Goal: Find specific page/section: Find specific page/section

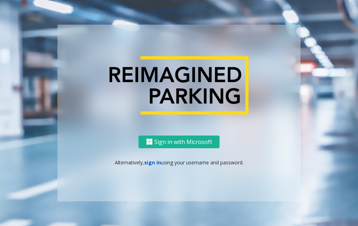
drag, startPoint x: 0, startPoint y: 0, endPoint x: 154, endPoint y: 165, distance: 225.9
click at [154, 165] on link "sign in" at bounding box center [152, 162] width 17 height 7
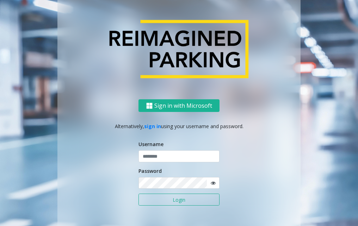
drag, startPoint x: 164, startPoint y: 149, endPoint x: 163, endPoint y: 157, distance: 8.5
click at [164, 149] on div "Username" at bounding box center [179, 152] width 81 height 22
click at [163, 157] on input "text" at bounding box center [179, 157] width 81 height 12
type input "*******"
click at [139, 194] on button "Login" at bounding box center [179, 200] width 81 height 12
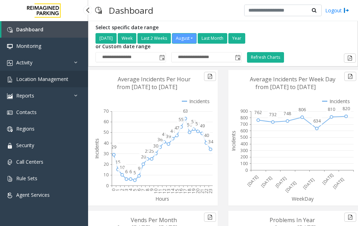
click at [59, 81] on span "Location Management" at bounding box center [42, 79] width 52 height 7
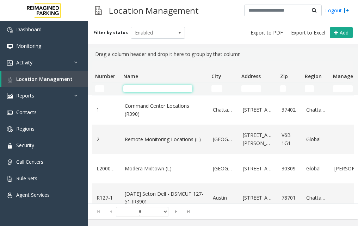
click at [143, 88] on input "Name Filter" at bounding box center [157, 88] width 69 height 7
type input "*"
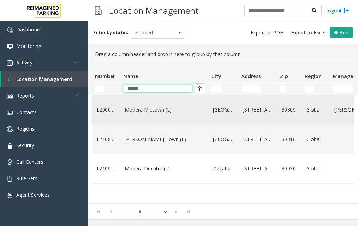
type input "******"
click at [160, 108] on link "Modera Midtown (L)" at bounding box center [165, 110] width 80 height 8
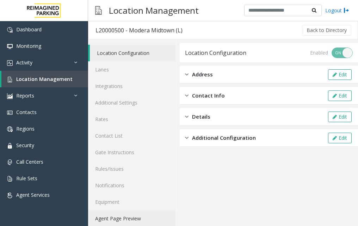
click at [122, 217] on link "Agent Page Preview" at bounding box center [132, 218] width 88 height 17
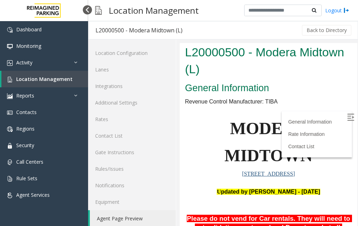
click at [86, 13] on div at bounding box center [87, 9] width 9 height 9
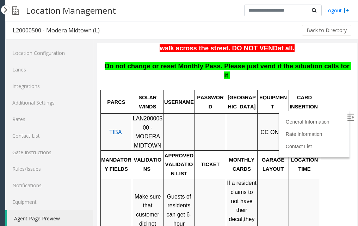
scroll to position [197, 0]
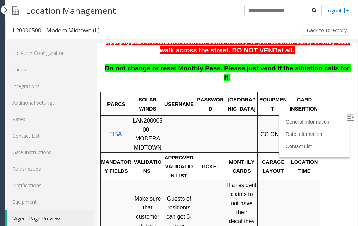
click at [347, 114] on img at bounding box center [350, 117] width 7 height 7
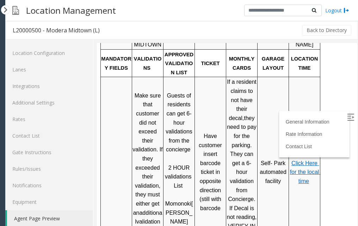
scroll to position [303, 0]
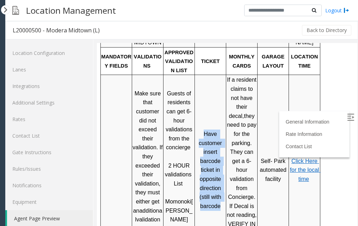
drag, startPoint x: 222, startPoint y: 178, endPoint x: 205, endPoint y: 105, distance: 74.2
click at [205, 130] on p "Have customer insert barcode ticket in opposite direction (still with barcode" at bounding box center [210, 170] width 30 height 81
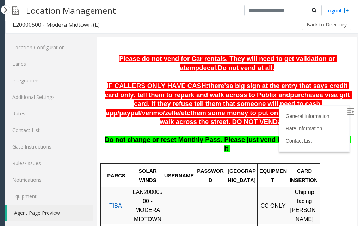
scroll to position [6, 0]
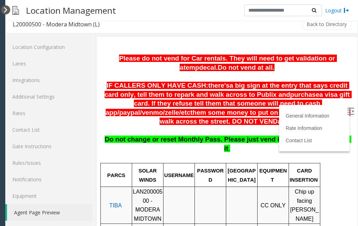
click at [6, 11] on div at bounding box center [5, 9] width 9 height 9
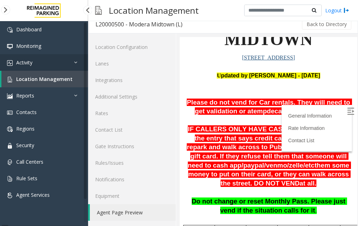
scroll to position [154, 0]
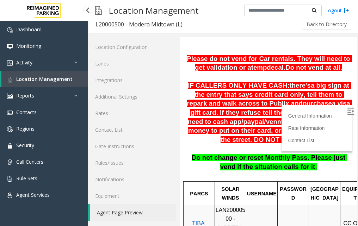
click at [52, 79] on span "Location Management" at bounding box center [44, 79] width 56 height 7
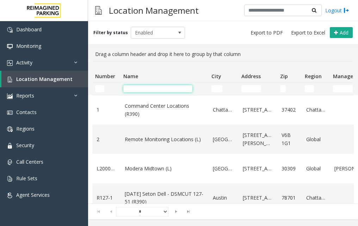
click at [142, 86] on input "Name Filter" at bounding box center [157, 88] width 69 height 7
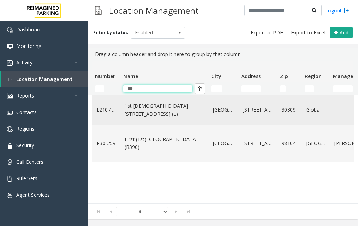
type input "***"
click at [171, 110] on link "1st [DEMOGRAPHIC_DATA], [STREET_ADDRESS] (L)" at bounding box center [165, 110] width 80 height 16
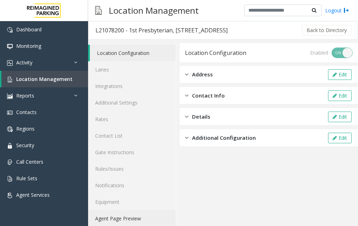
click at [134, 217] on link "Agent Page Preview" at bounding box center [132, 218] width 88 height 17
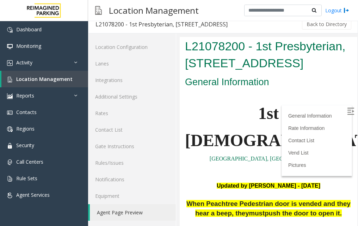
click at [347, 112] on img at bounding box center [350, 111] width 7 height 7
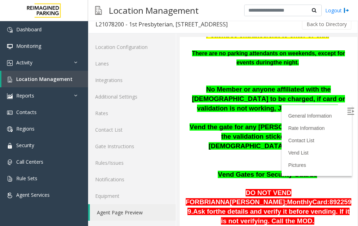
scroll to position [372, 0]
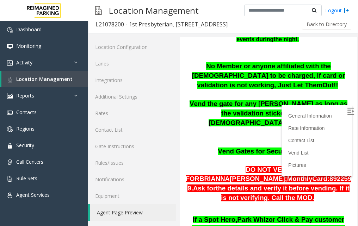
drag, startPoint x: 350, startPoint y: 51, endPoint x: 534, endPoint y: 111, distance: 193.1
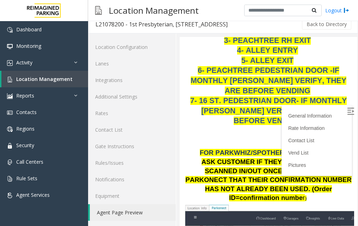
scroll to position [833, 0]
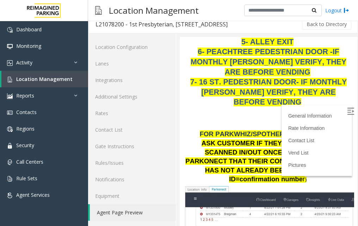
drag, startPoint x: 355, startPoint y: 106, endPoint x: 168, endPoint y: 88, distance: 187.7
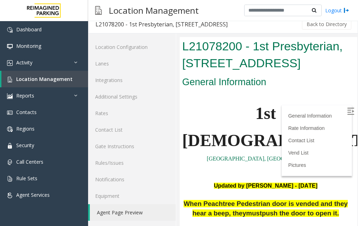
scroll to position [0, 0]
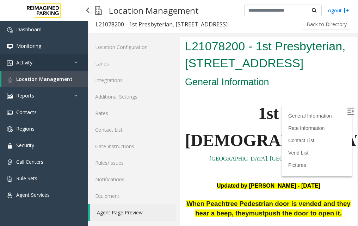
click at [26, 62] on span "Activity" at bounding box center [24, 62] width 16 height 7
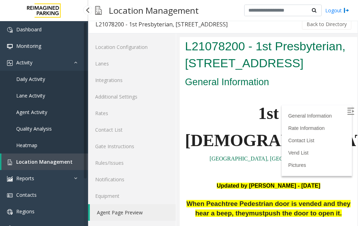
click at [41, 79] on span "Daily Activity" at bounding box center [30, 79] width 29 height 7
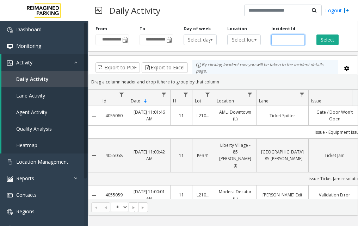
click at [298, 41] on input "**" at bounding box center [287, 40] width 33 height 11
paste input "*******"
click at [293, 43] on input "*********" at bounding box center [287, 40] width 33 height 11
paste input "number"
type input "*******"
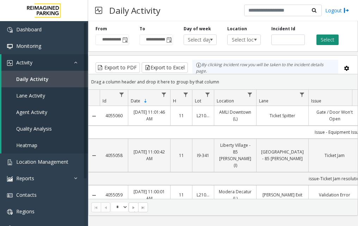
click at [325, 39] on button "Select" at bounding box center [328, 40] width 22 height 11
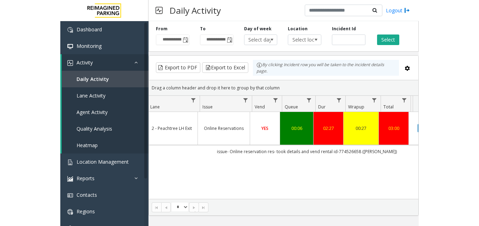
scroll to position [0, 171]
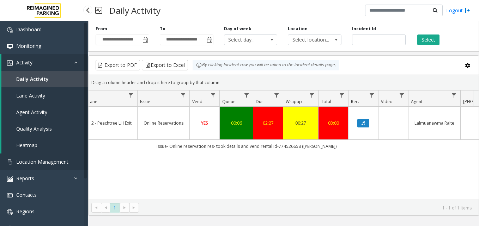
click at [37, 160] on span "Location Management" at bounding box center [42, 162] width 52 height 7
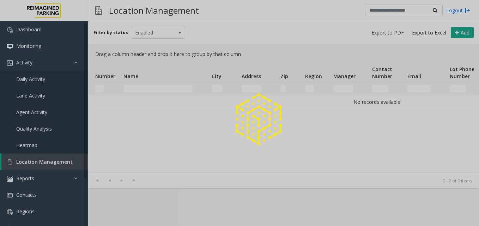
click at [166, 90] on div at bounding box center [239, 113] width 479 height 226
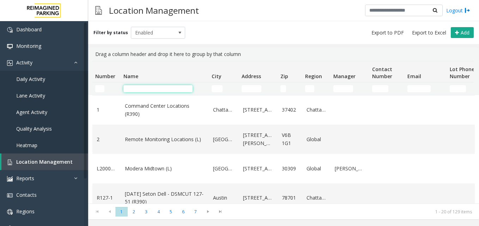
click at [167, 87] on input "Name Filter" at bounding box center [157, 88] width 69 height 7
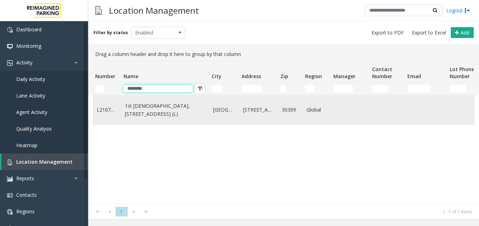
type input "********"
click at [161, 112] on link "1st [DEMOGRAPHIC_DATA], [STREET_ADDRESS] (L)" at bounding box center [165, 110] width 80 height 16
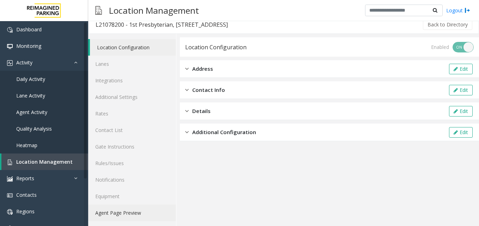
scroll to position [6, 0]
click at [135, 213] on link "Agent Page Preview" at bounding box center [132, 212] width 88 height 17
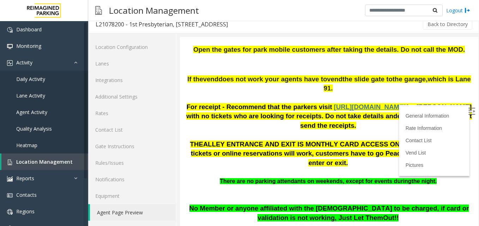
scroll to position [176, 0]
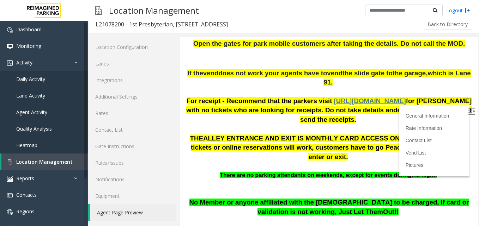
click at [358, 112] on label at bounding box center [472, 112] width 11 height 11
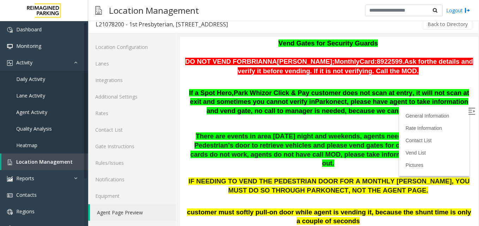
scroll to position [351, 0]
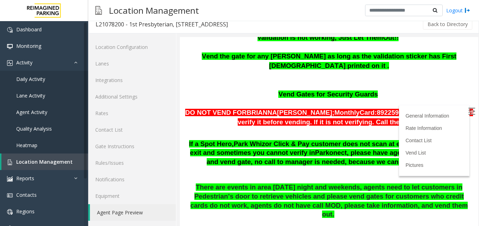
click at [358, 108] on p "DO NOT VEND FOR [PERSON_NAME]; Monthly Card: 8922599. Ask for the details and v…" at bounding box center [329, 117] width 288 height 19
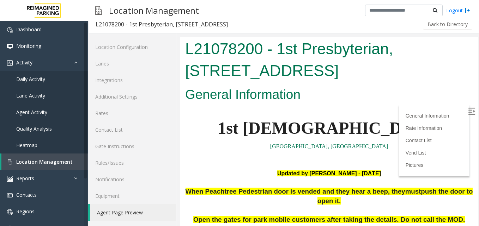
scroll to position [335, 0]
